Goal: Task Accomplishment & Management: Use online tool/utility

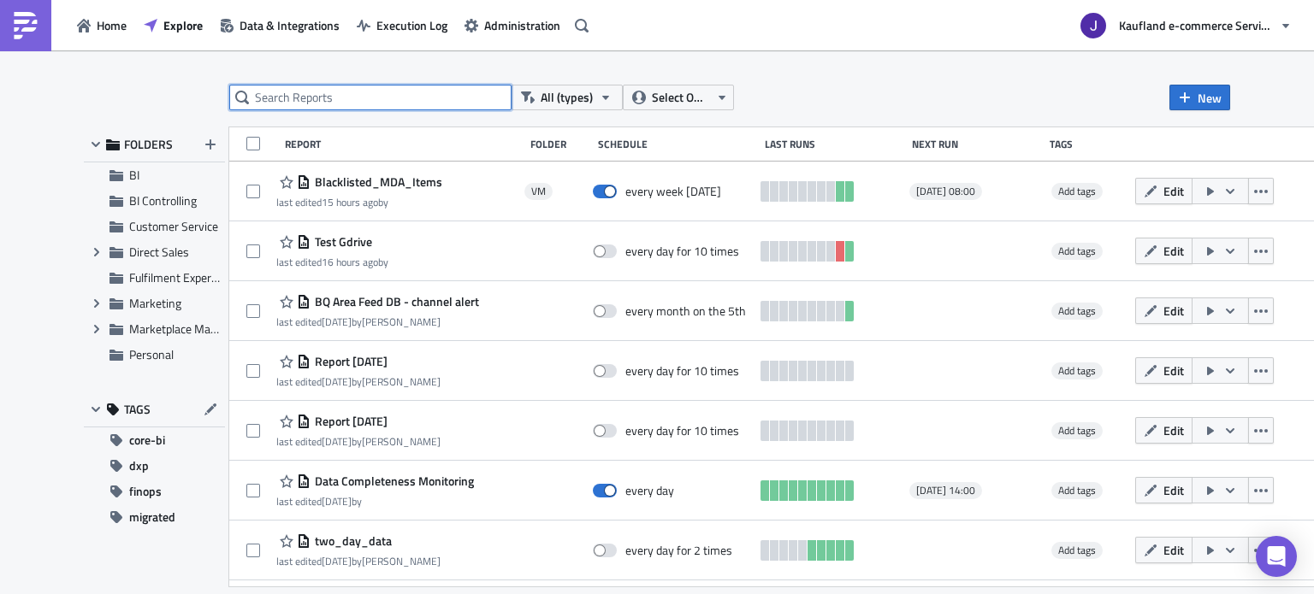
click at [354, 99] on input "text" at bounding box center [370, 98] width 282 height 26
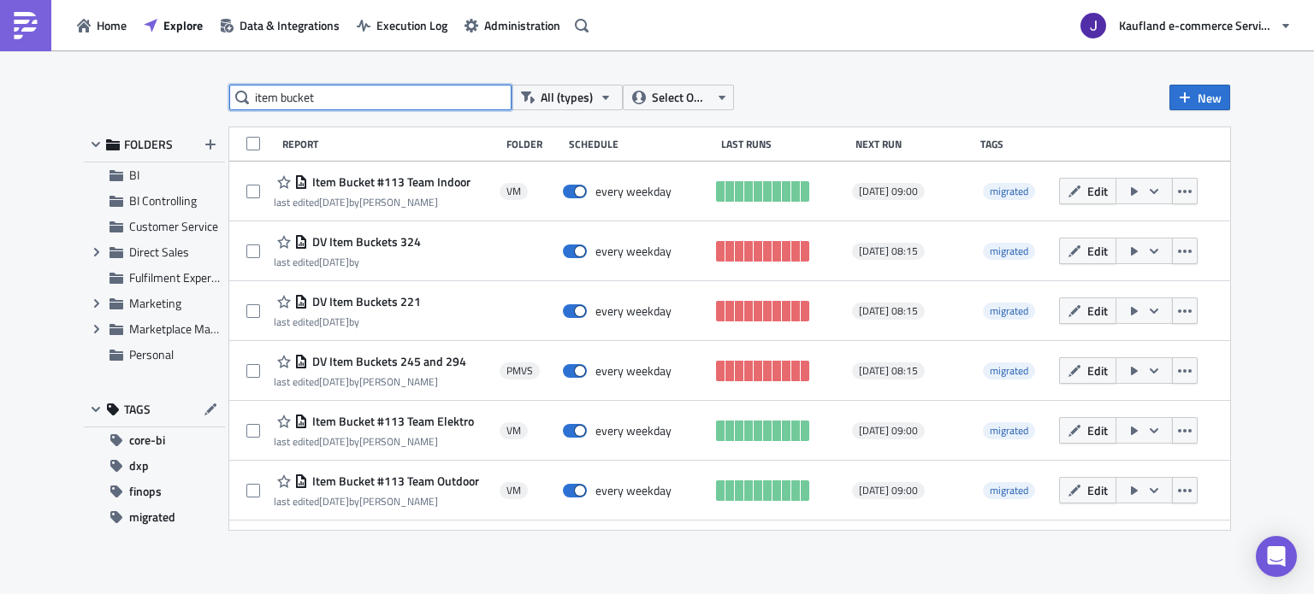
type input "item bucket"
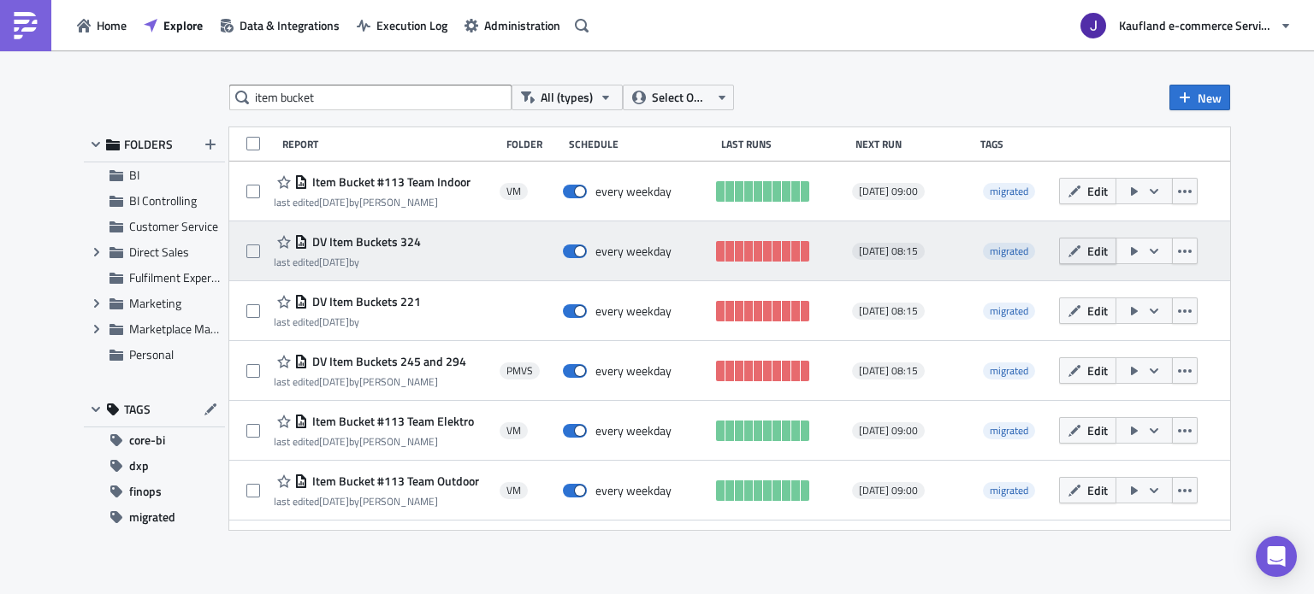
click at [552, 142] on icon "button" at bounding box center [1074, 252] width 14 height 14
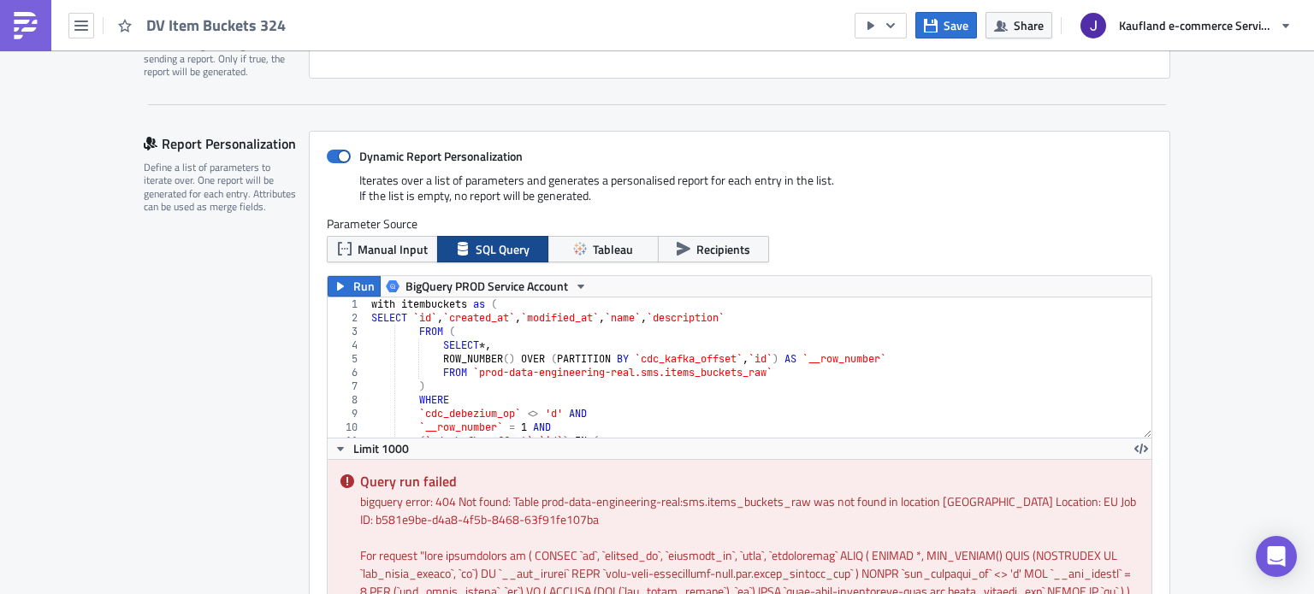
scroll to position [428, 0]
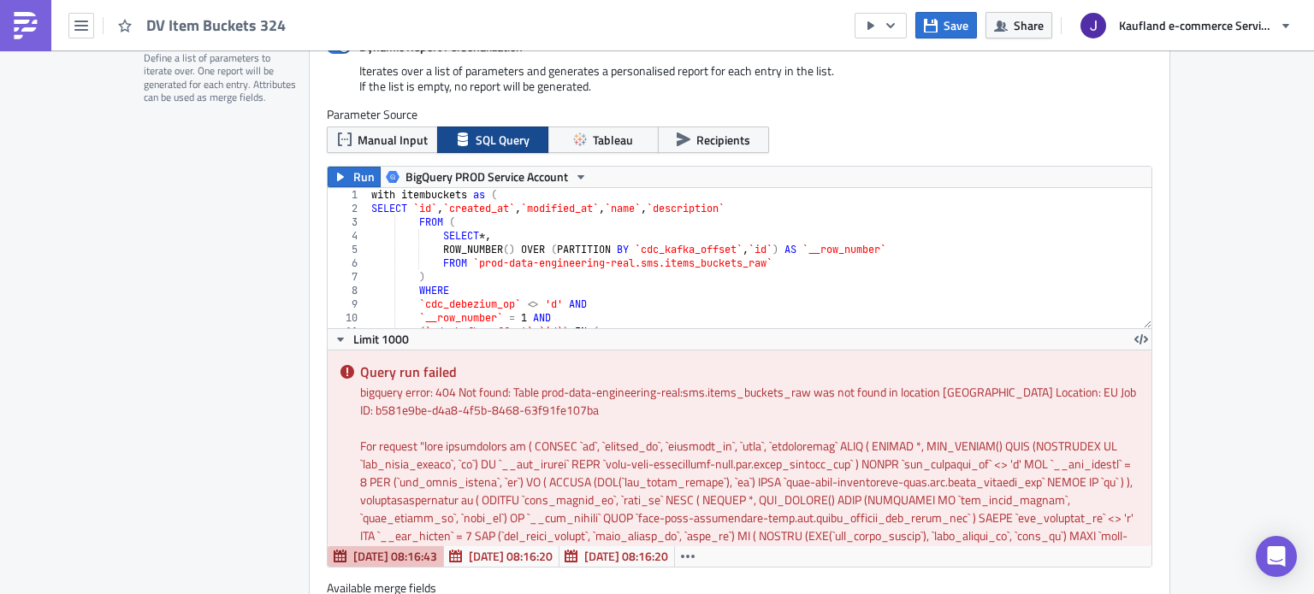
click at [511, 142] on div "with itembuckets as ( SELECT `id` , `created_at` , `modified_at` , `name` , `de…" at bounding box center [753, 272] width 771 height 168
type textarea "where ItemBucket_ID = 324 group by 1,2"
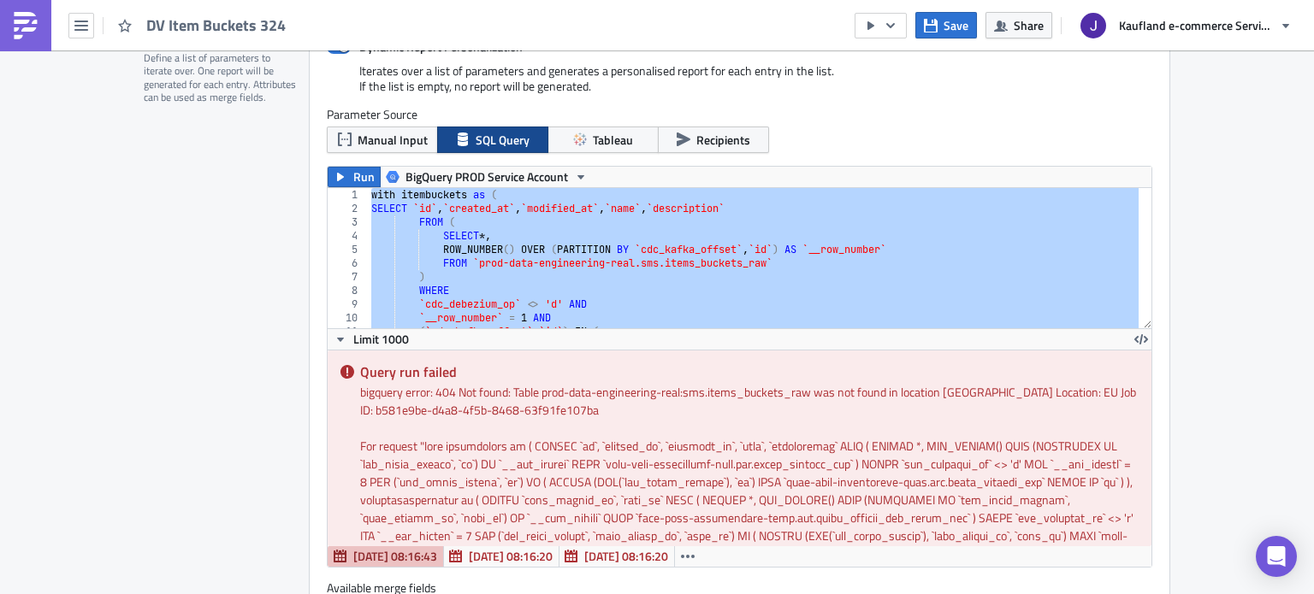
click at [144, 142] on div "Report Personalization Define a list of parameters to iterate over. One report …" at bounding box center [226, 340] width 165 height 638
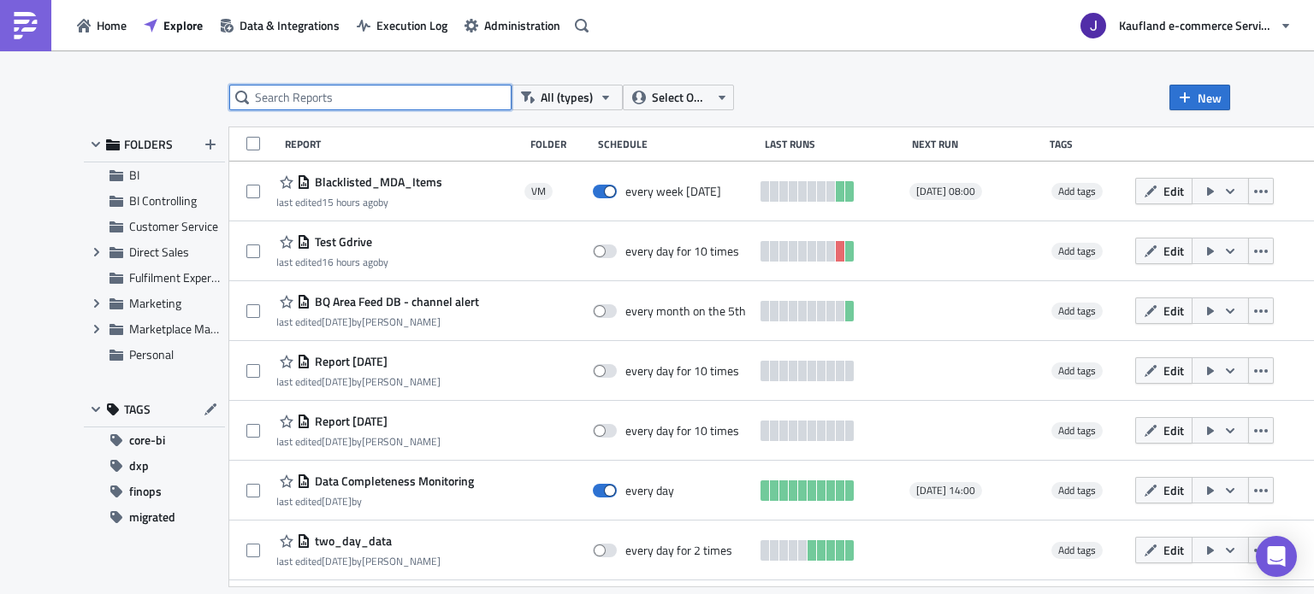
click at [353, 90] on input "text" at bounding box center [370, 98] width 282 height 26
type input "item bucket"
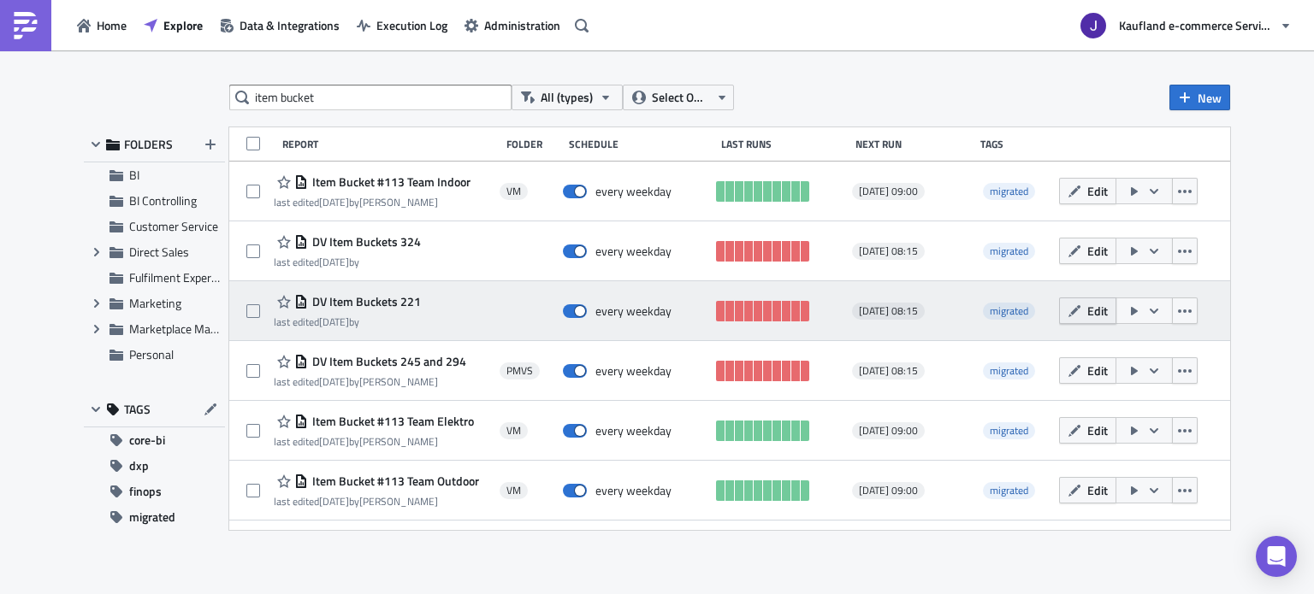
click at [552, 142] on button "Edit" at bounding box center [1087, 311] width 57 height 27
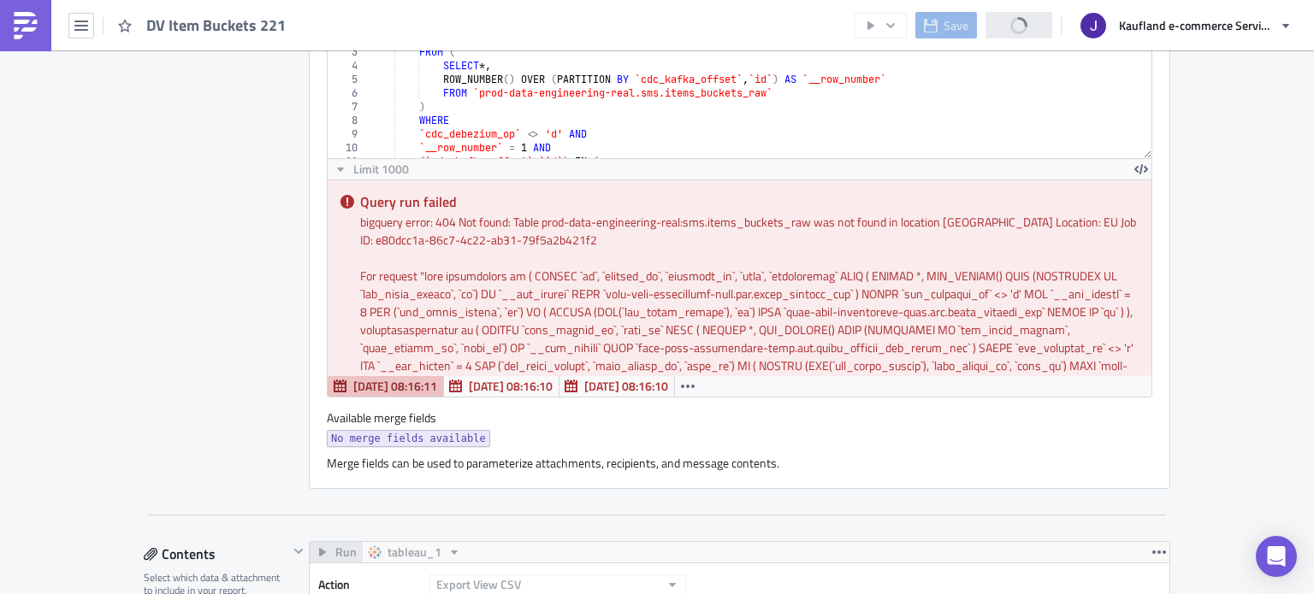
scroll to position [599, 0]
click at [533, 142] on div "with itembuckets as ( SELECT `id` , `created_at` , `modified_at` , `name` , `de…" at bounding box center [753, 101] width 771 height 168
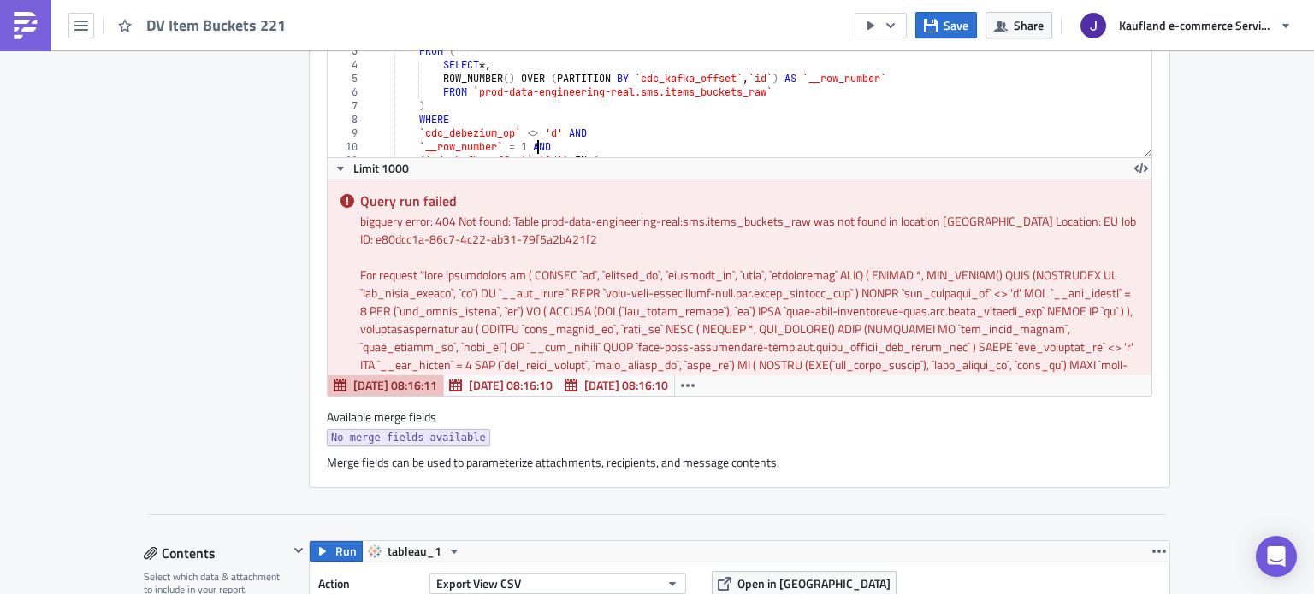
type textarea "where ItemBucket_ID = 221 group by 1,2"
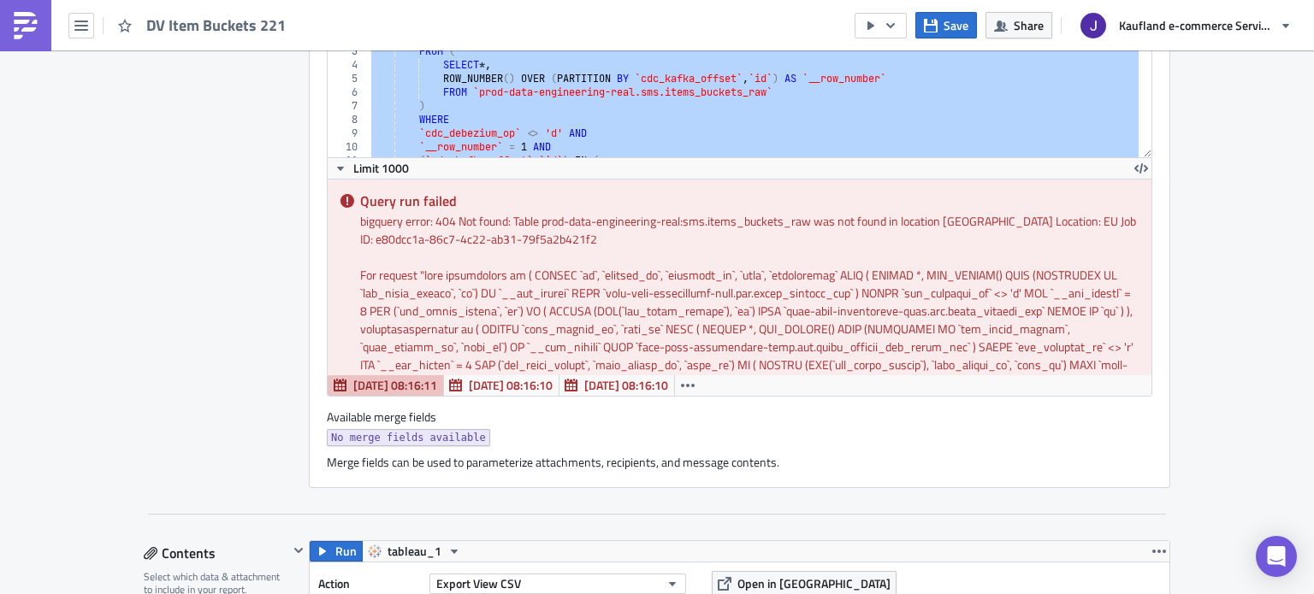
scroll to position [0, 0]
